Goal: Task Accomplishment & Management: Manage account settings

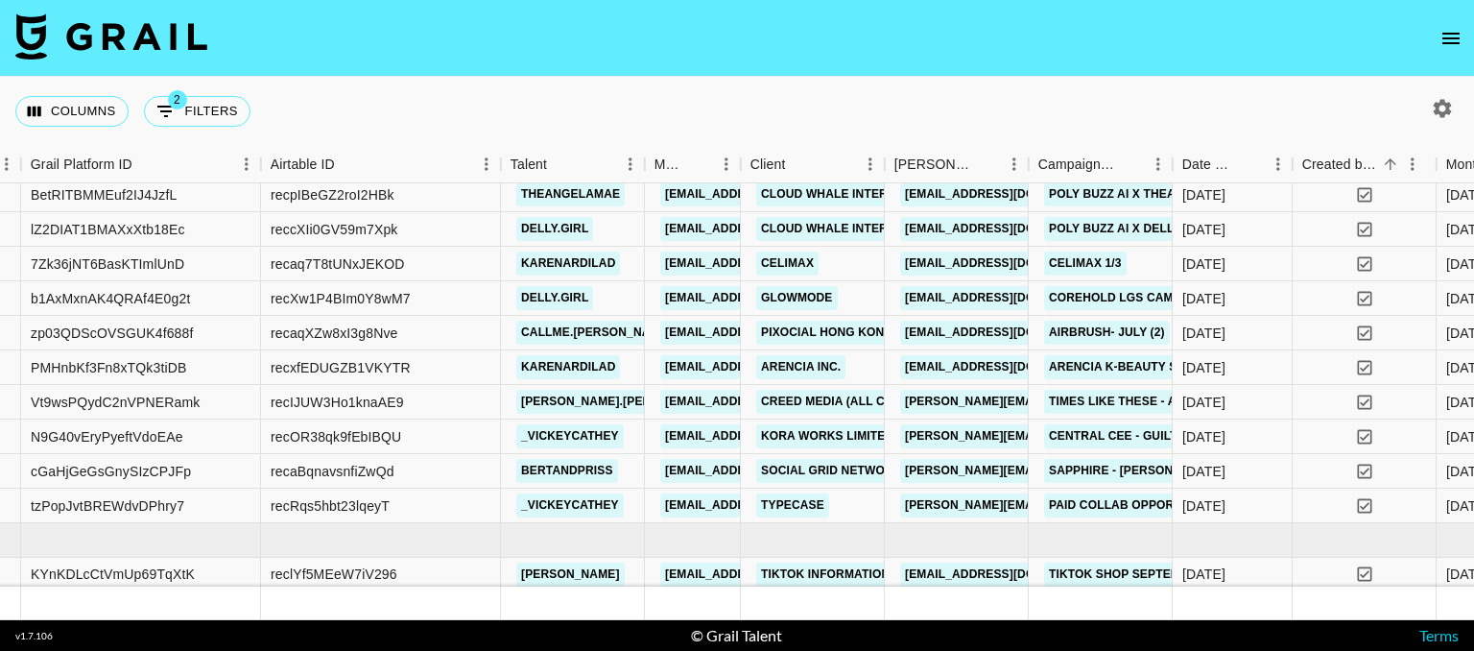
scroll to position [0, 137]
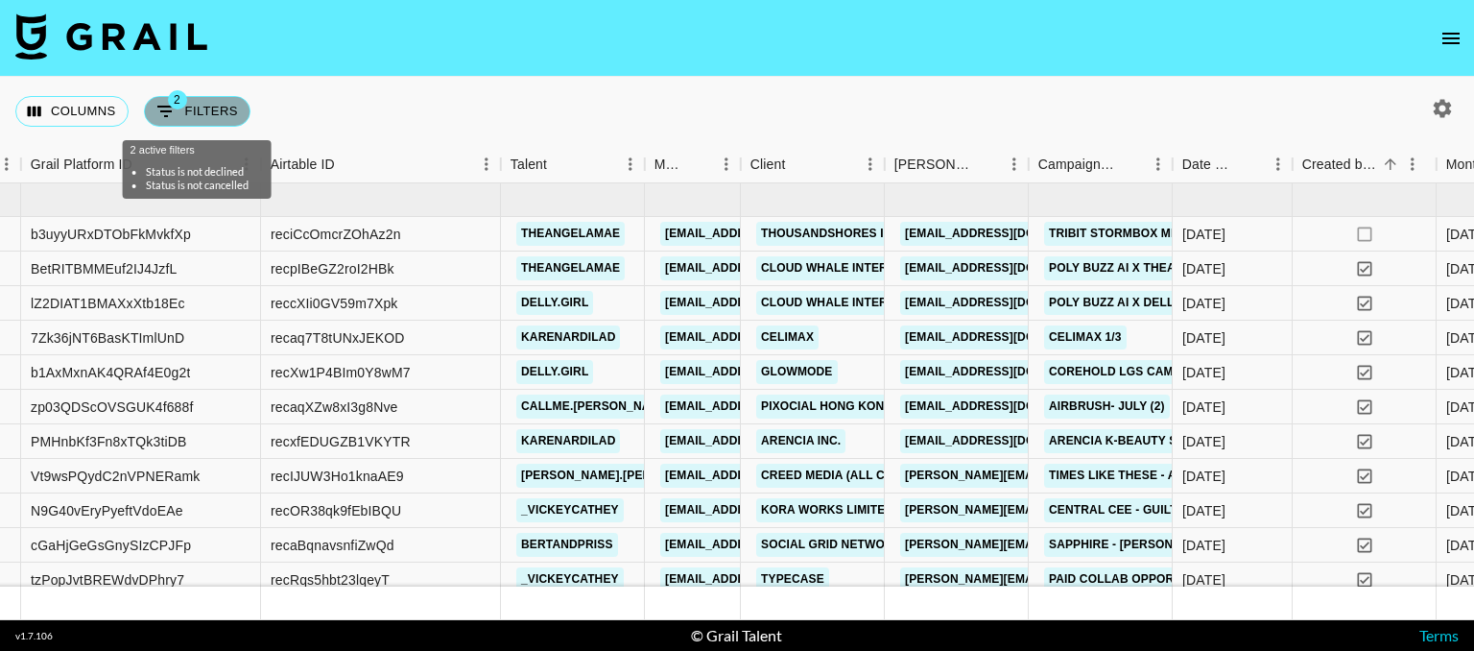
click at [209, 118] on button "2 Filters" at bounding box center [197, 111] width 107 height 31
select select "status"
select select "not"
select select "declined"
select select "status"
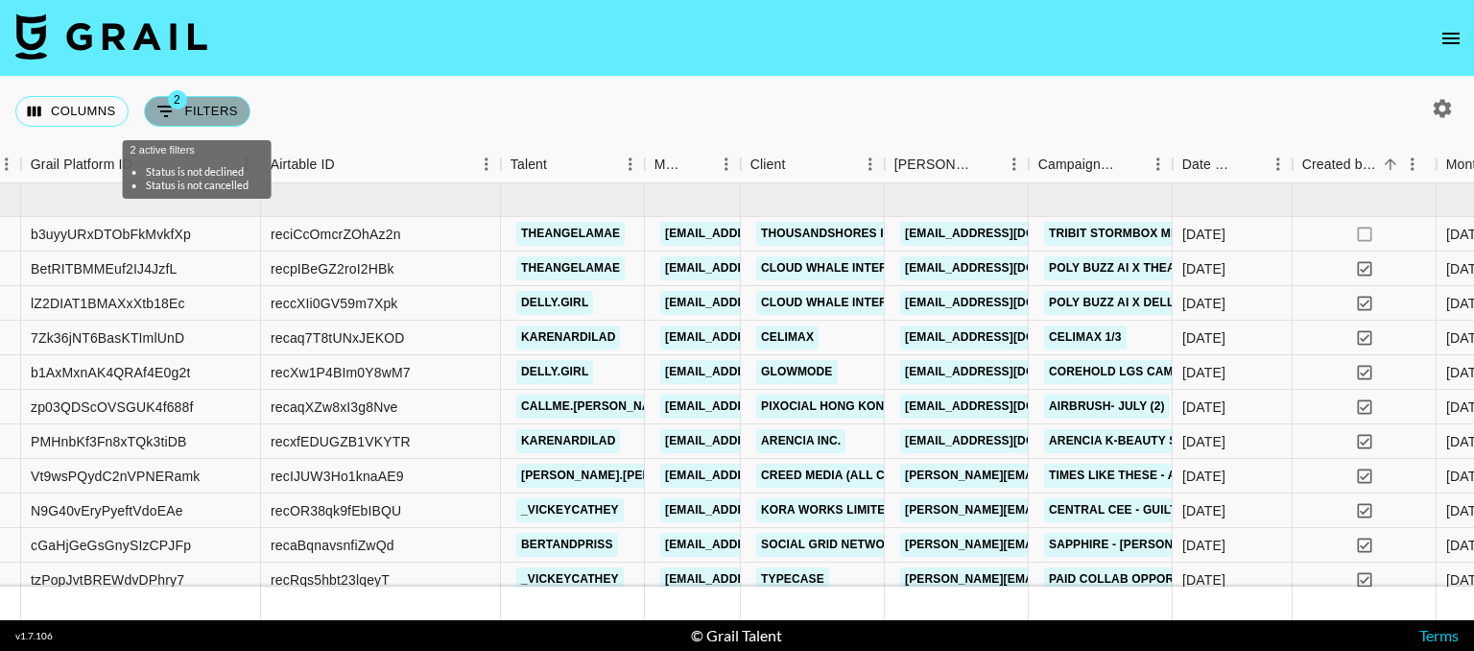
select select "not"
select select "cancelled"
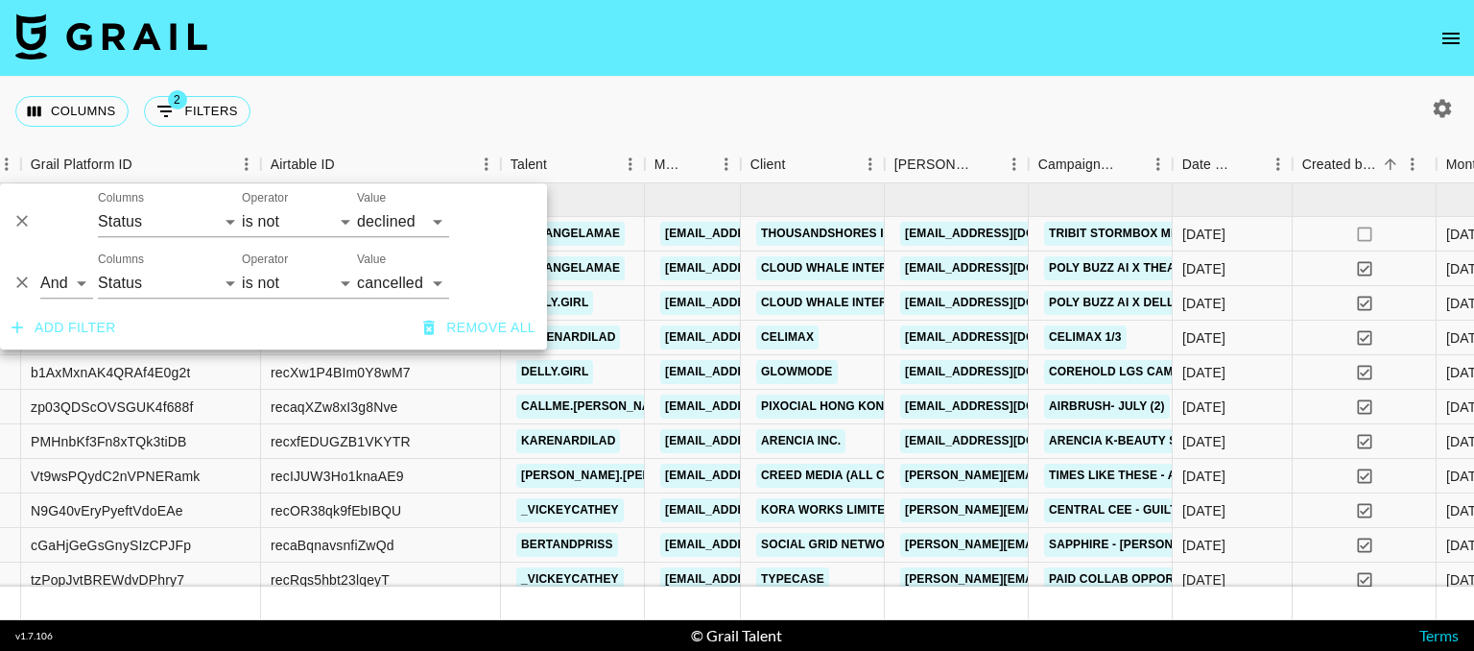
click at [645, 57] on nav at bounding box center [737, 38] width 1474 height 77
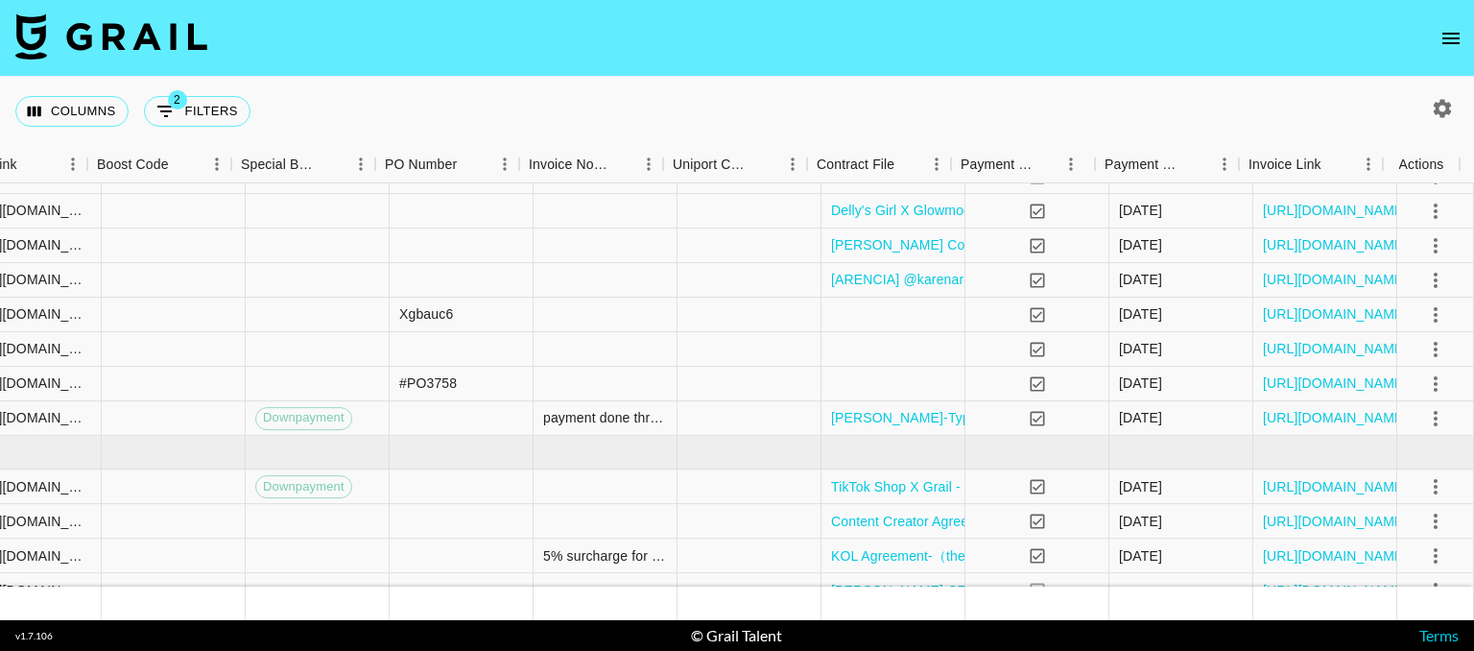
scroll to position [161, 2615]
click at [1330, 346] on link "[URL][DOMAIN_NAME]" at bounding box center [1335, 349] width 145 height 19
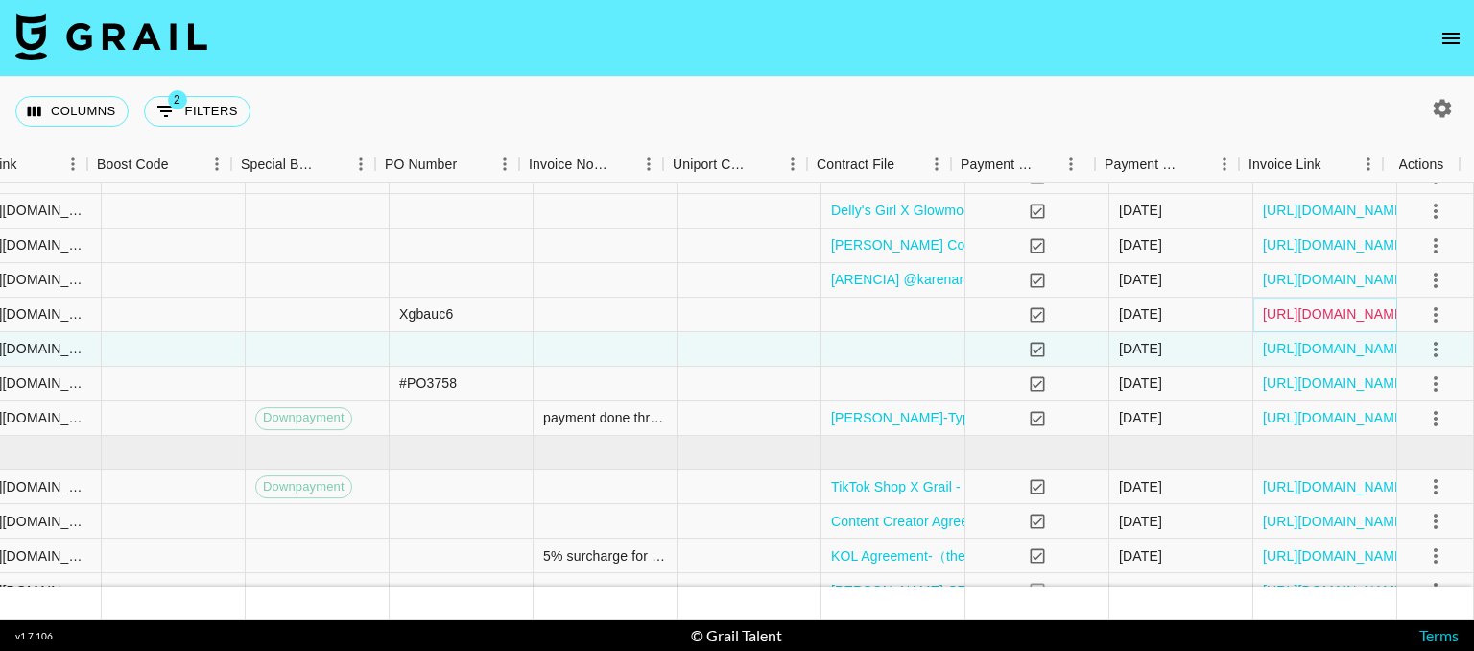
click at [1286, 315] on link "[URL][DOMAIN_NAME]" at bounding box center [1335, 314] width 145 height 19
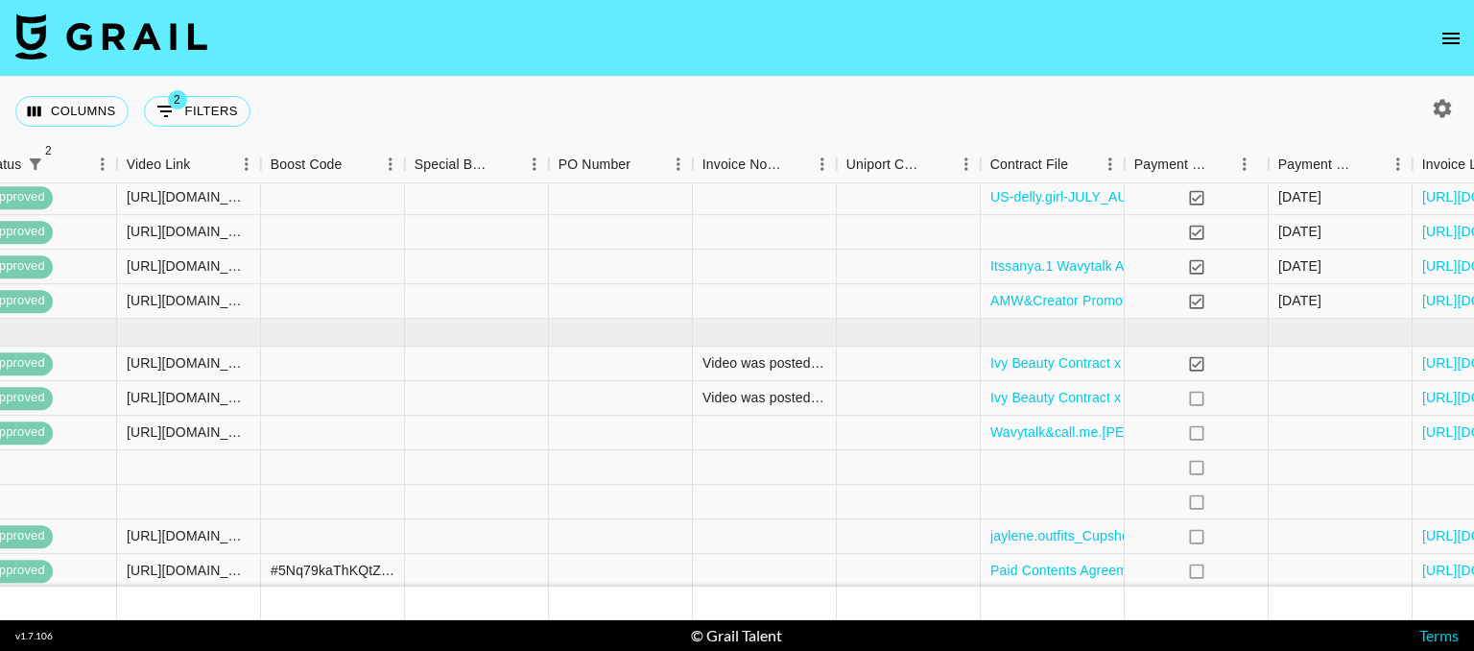
scroll to position [761, 2615]
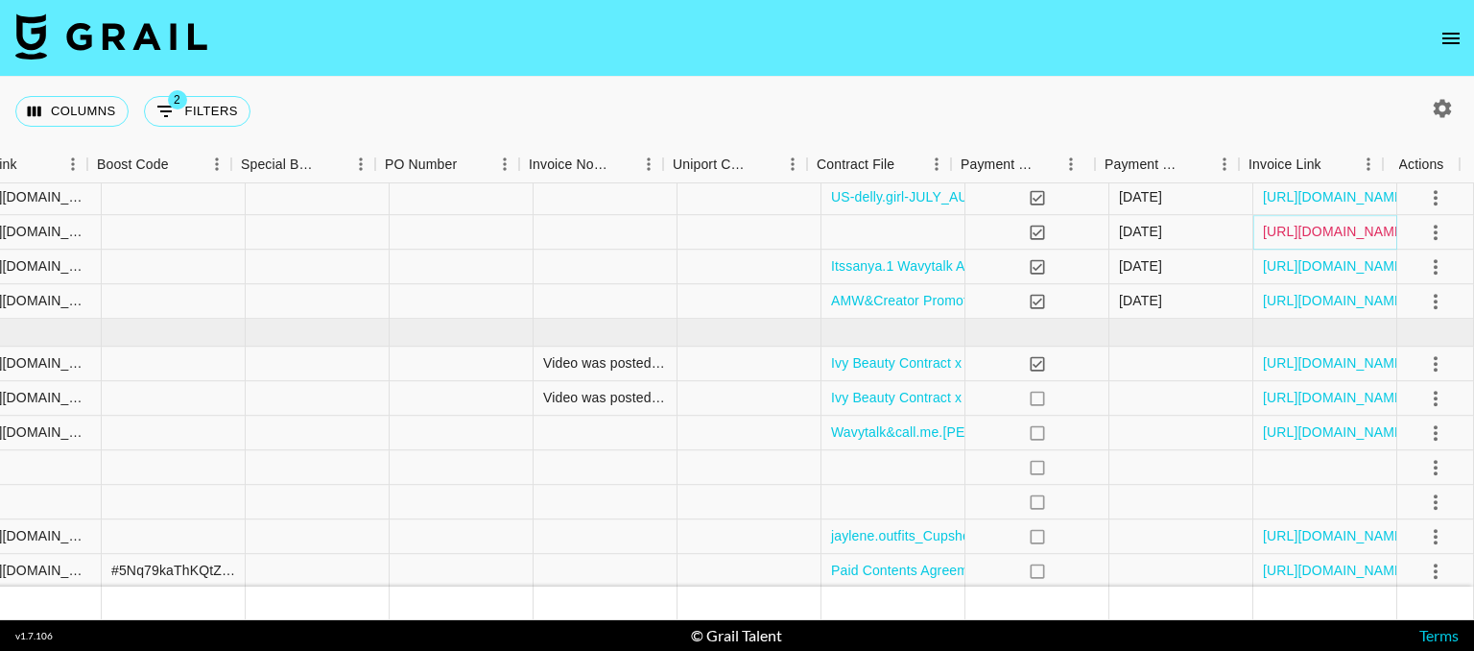
click at [1265, 232] on link "[URL][DOMAIN_NAME]" at bounding box center [1335, 232] width 145 height 19
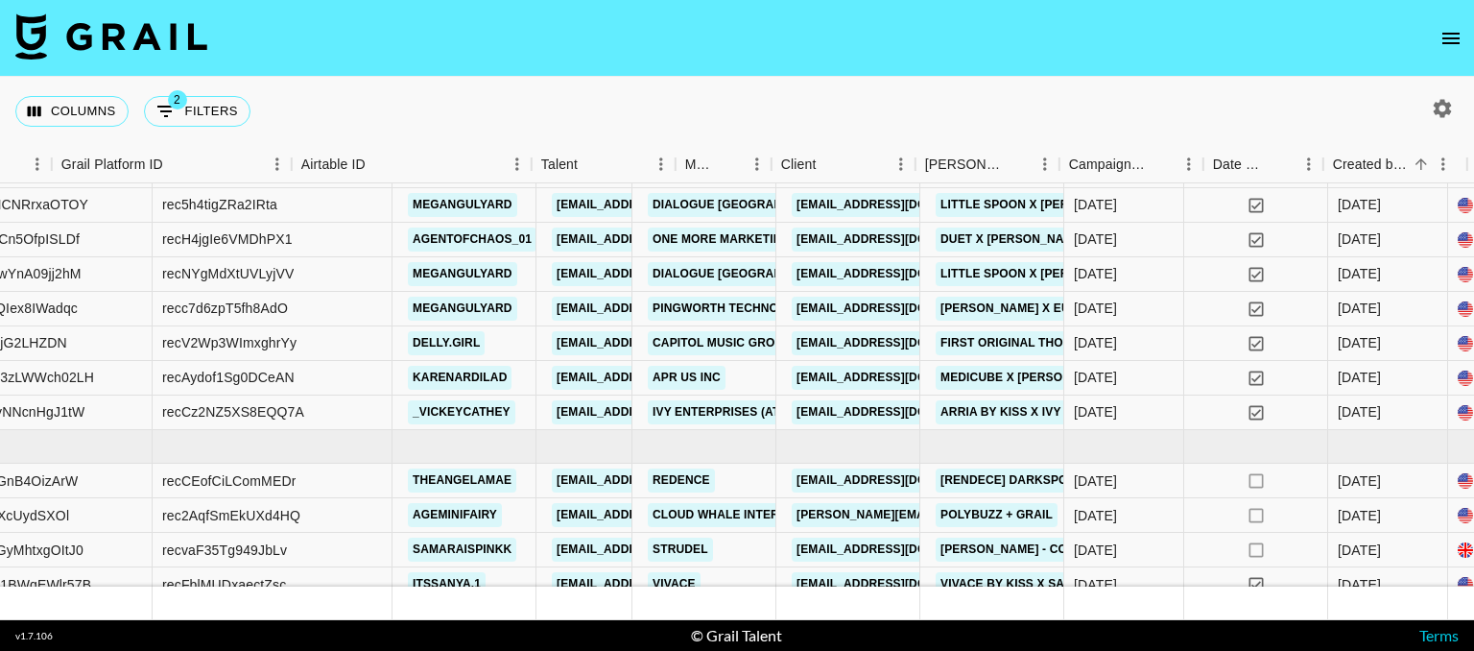
scroll to position [1231, 0]
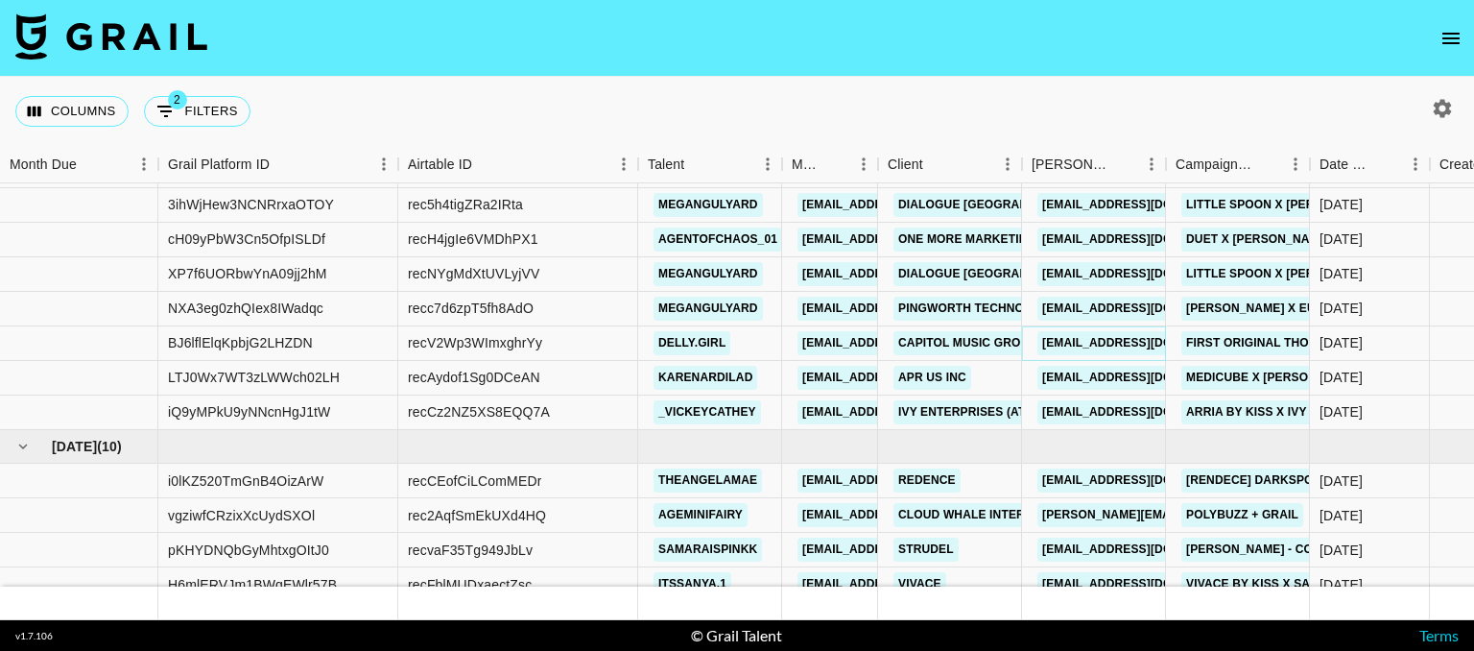
click at [1111, 348] on link "[EMAIL_ADDRESS][DOMAIN_NAME]" at bounding box center [1145, 343] width 215 height 24
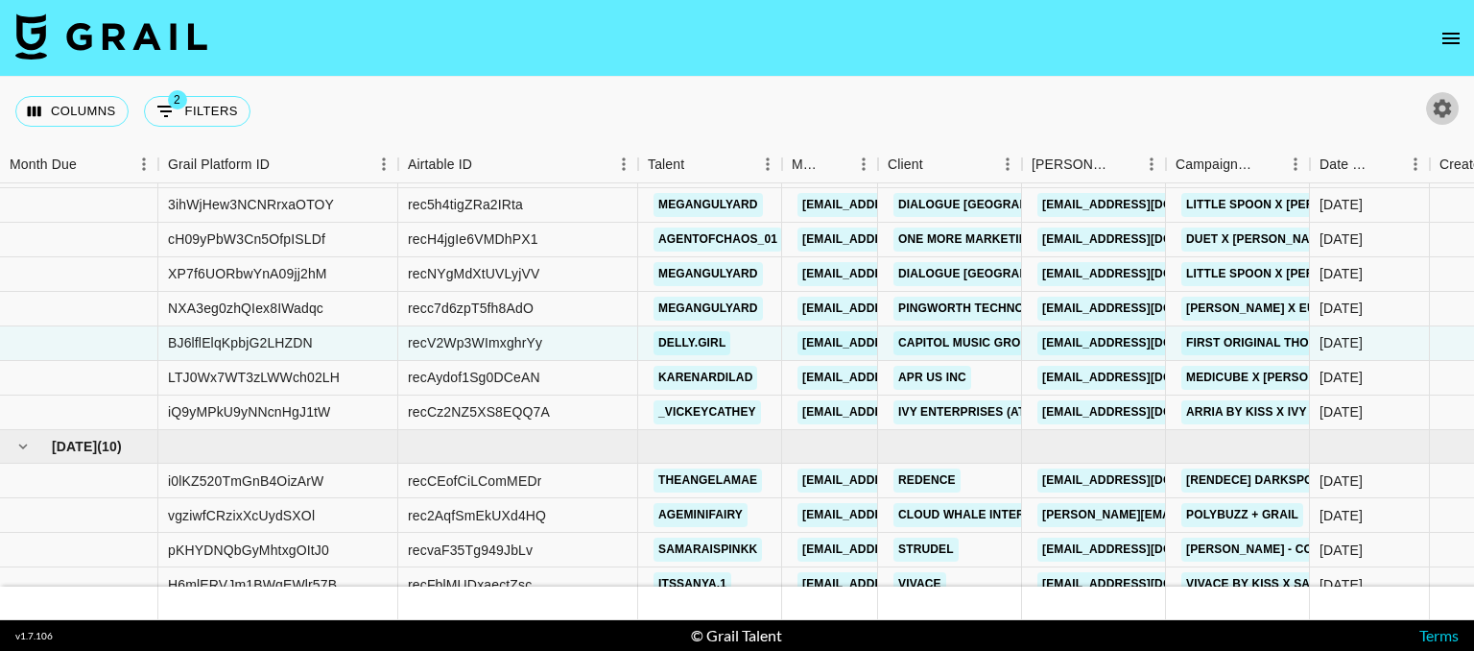
click at [1439, 112] on icon "button" at bounding box center [1443, 108] width 18 height 18
select select "[DATE]"
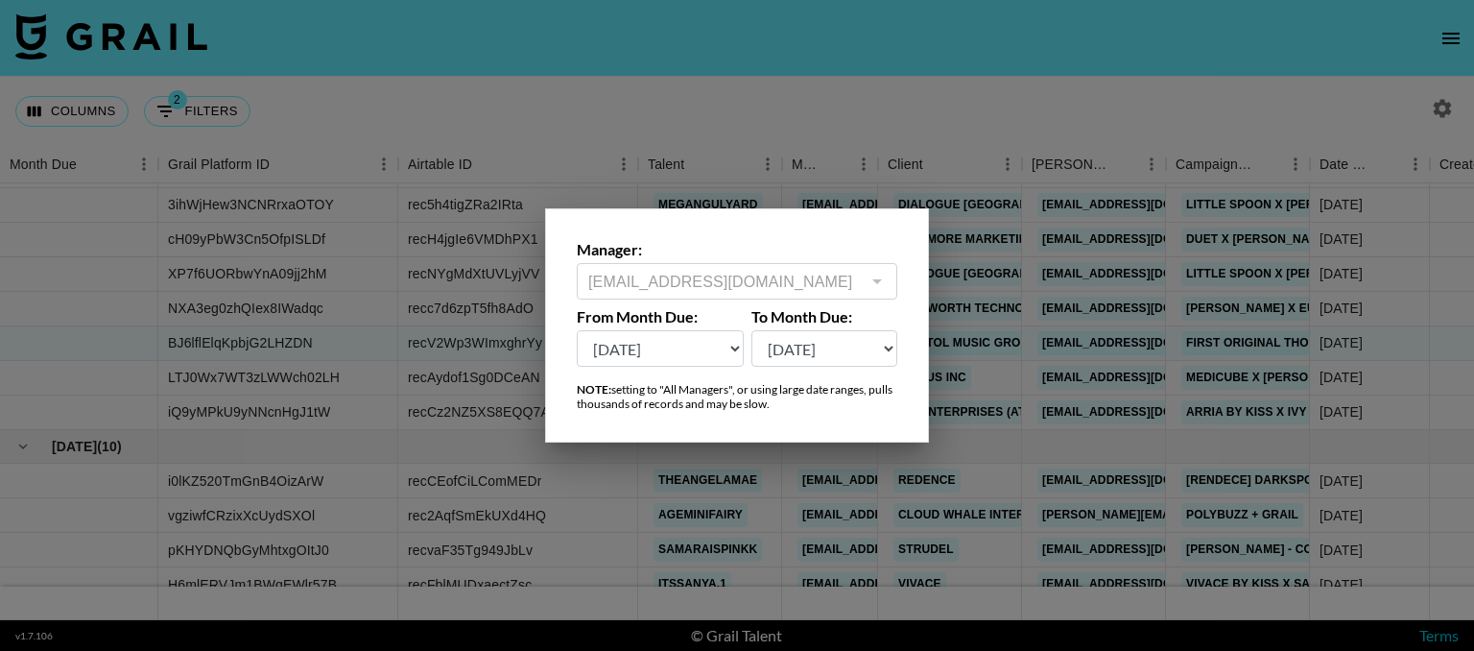
click at [954, 297] on div at bounding box center [737, 325] width 1474 height 651
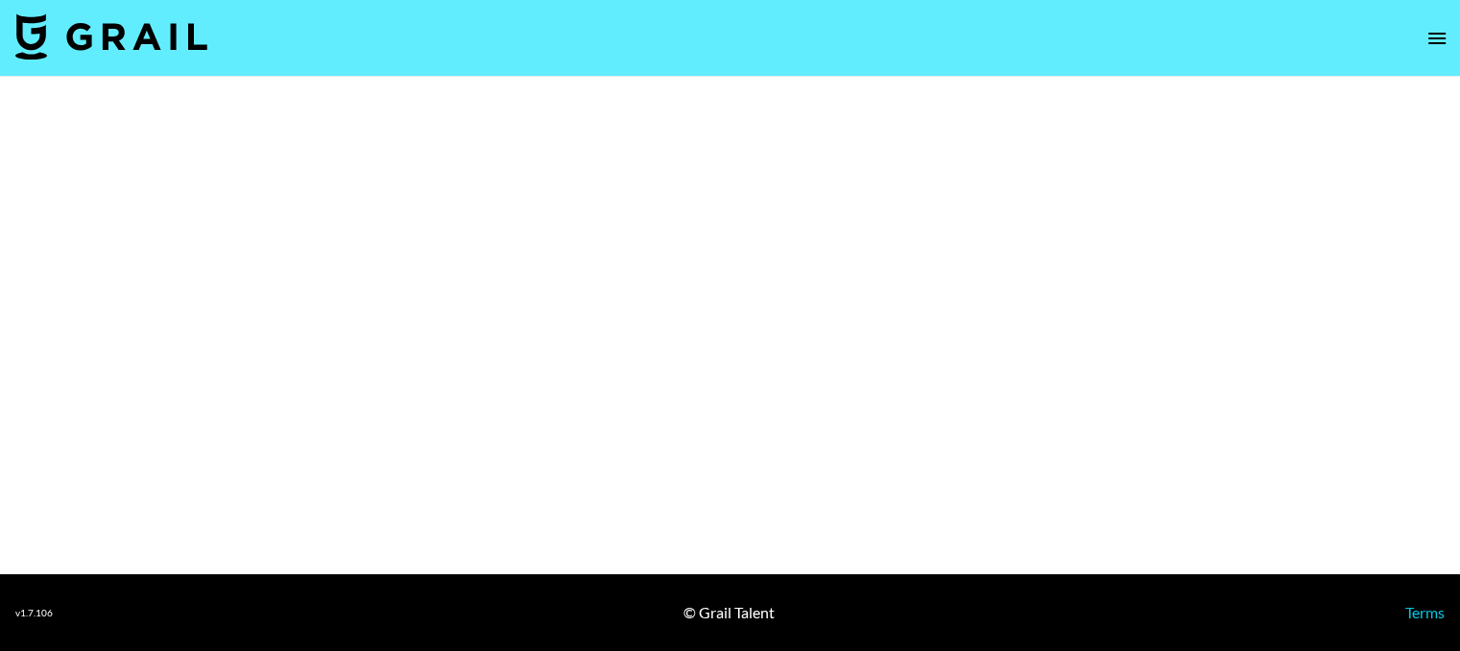
select select "Song"
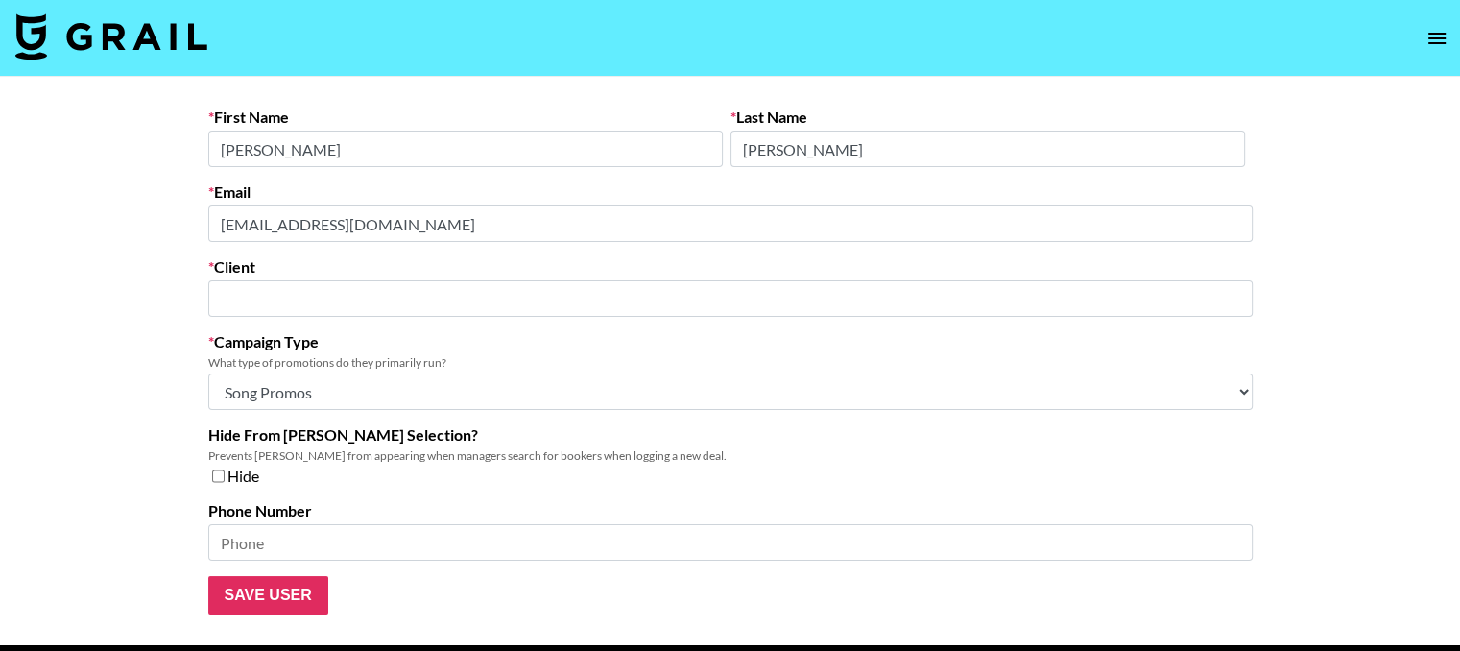
type input "Capitol Music Group"
